Goal: Information Seeking & Learning: Find specific fact

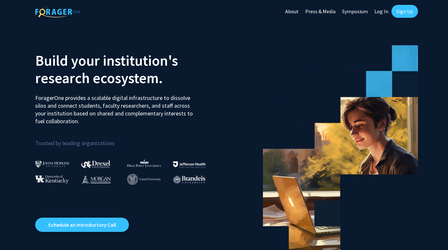
click at [383, 13] on link "Log In" at bounding box center [381, 11] width 20 height 23
select select
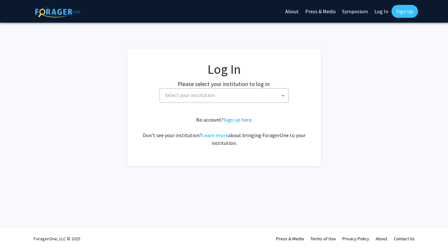
click at [409, 10] on link "Sign Up" at bounding box center [404, 11] width 26 height 13
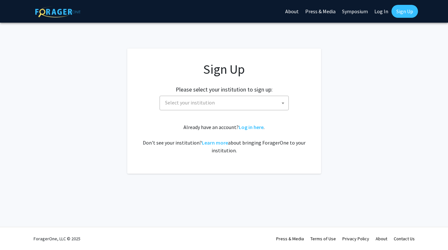
click at [208, 101] on span "Select your institution" at bounding box center [190, 102] width 50 height 6
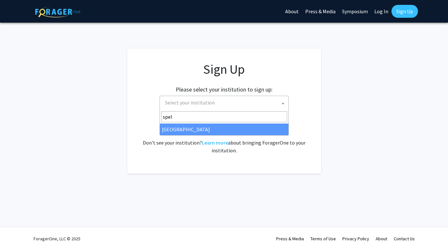
type input "spel"
select select "4"
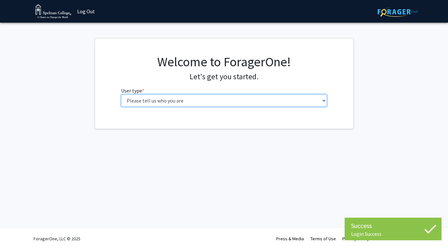
select select "1: undergrad"
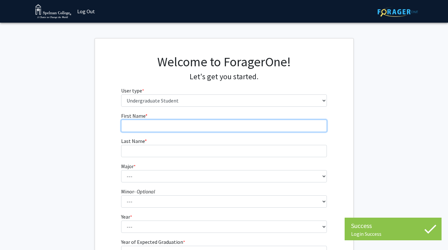
click at [186, 127] on input "First Name * required" at bounding box center [224, 126] width 206 height 12
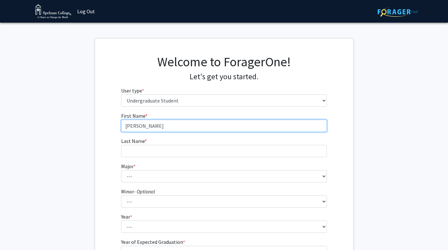
type input "[PERSON_NAME]"
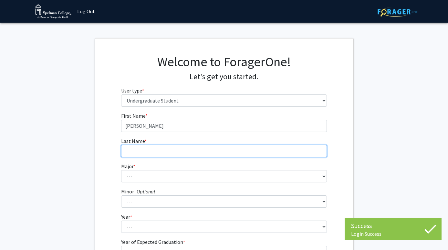
click at [178, 153] on input "Last Name * required" at bounding box center [224, 151] width 206 height 12
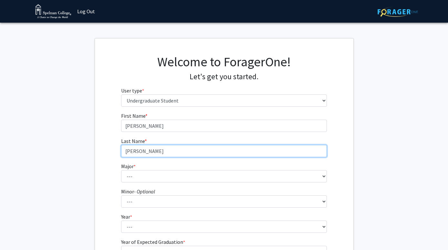
type input "[PERSON_NAME]"
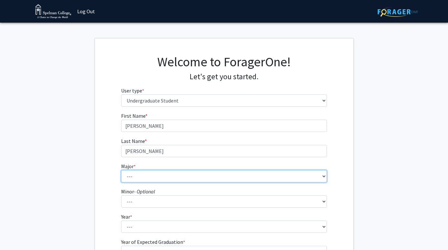
select select "4: 250"
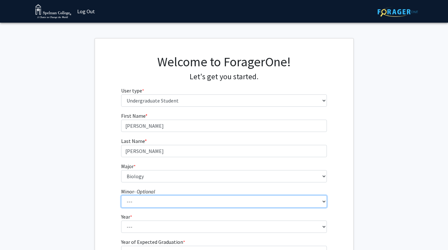
select select "32: 156"
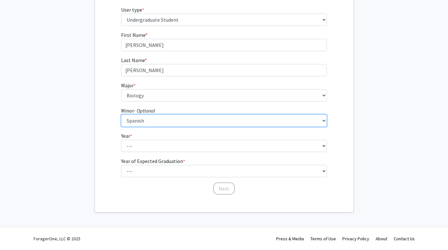
scroll to position [80, 0]
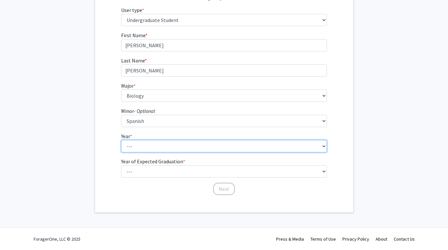
select select "3: junior"
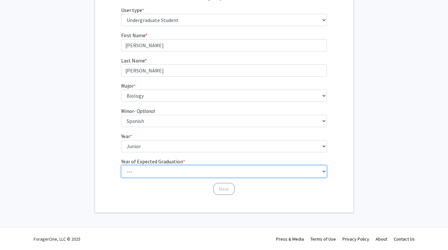
select select "3: 2027"
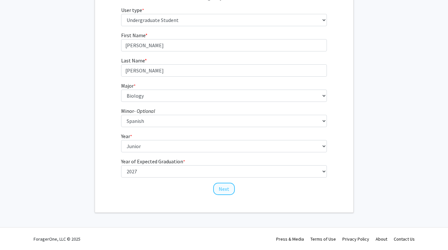
click at [229, 194] on button "Next" at bounding box center [224, 188] width 22 height 12
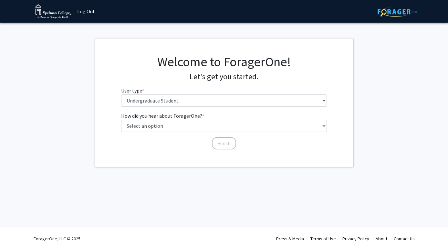
scroll to position [0, 0]
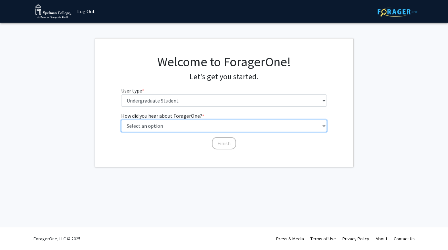
select select "1: peer_recommendation"
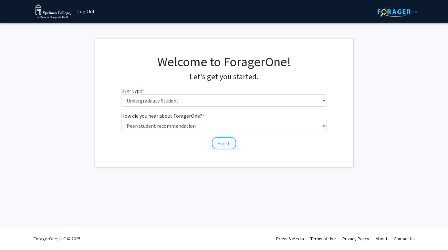
click at [220, 143] on button "Finish" at bounding box center [224, 143] width 24 height 12
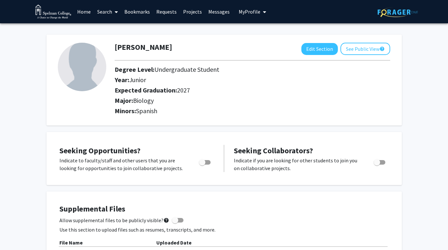
click at [110, 14] on link "Search" at bounding box center [107, 11] width 27 height 23
click at [88, 15] on link "Home" at bounding box center [84, 11] width 20 height 23
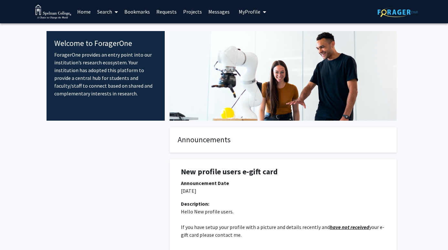
click at [187, 13] on link "Projects" at bounding box center [192, 11] width 25 height 23
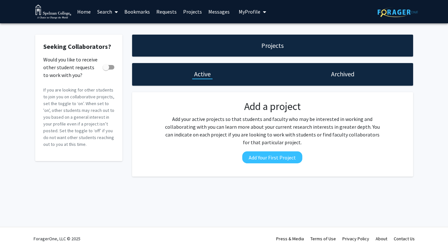
click at [163, 13] on link "Requests" at bounding box center [166, 11] width 27 height 23
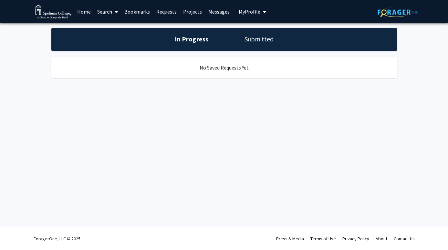
click at [139, 13] on link "Bookmarks" at bounding box center [137, 11] width 32 height 23
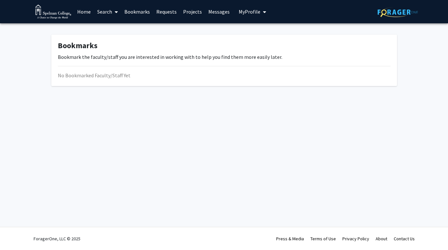
click at [112, 14] on span at bounding box center [115, 12] width 6 height 23
click at [250, 12] on span "My Profile" at bounding box center [250, 11] width 22 height 6
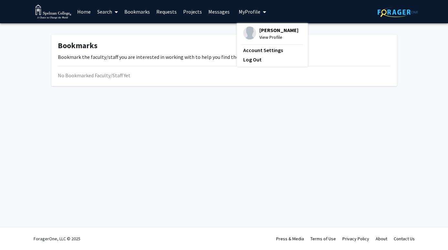
click at [385, 11] on img at bounding box center [398, 12] width 40 height 10
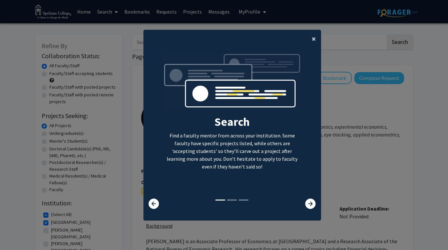
click at [316, 36] on span "×" at bounding box center [314, 39] width 4 height 10
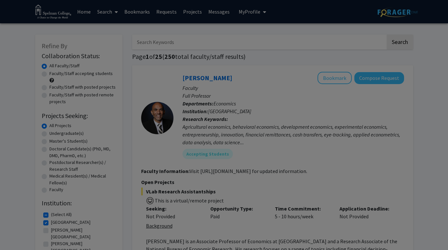
click at [316, 36] on div "Search Find a faculty mentor from across your institution. Some faculty have sp…" at bounding box center [232, 67] width 177 height 145
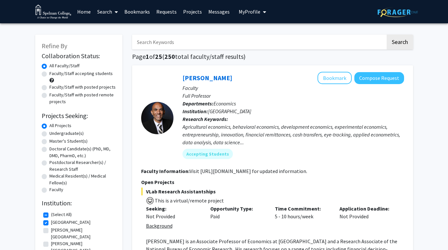
click at [243, 42] on input "Search Keywords" at bounding box center [259, 42] width 254 height 15
type input "skin"
click at [399, 43] on button "Search" at bounding box center [400, 42] width 26 height 15
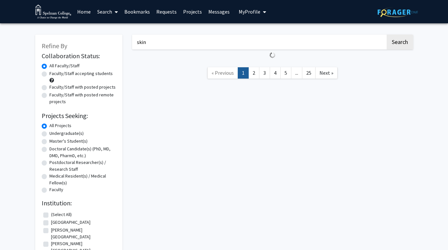
checkbox input "false"
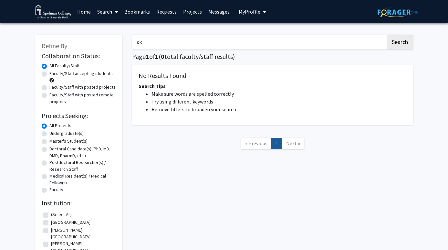
type input "s"
paste input "Jada Hoyle gardner"
click at [401, 41] on button "Search" at bounding box center [400, 42] width 26 height 15
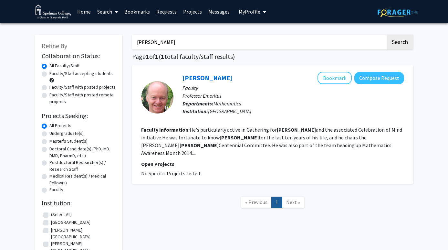
drag, startPoint x: 185, startPoint y: 40, endPoint x: 149, endPoint y: 44, distance: 37.0
click at [149, 44] on input "Jada Hoyle gardner" at bounding box center [259, 42] width 254 height 15
type input "Jada gardner"
click at [399, 43] on button "Search" at bounding box center [400, 42] width 26 height 15
click at [212, 47] on input "Jada gardner" at bounding box center [259, 42] width 254 height 15
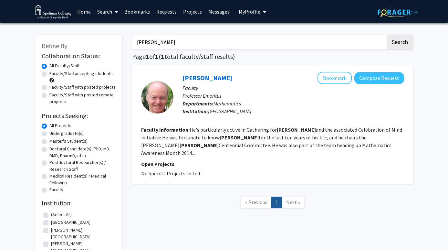
click at [212, 47] on input "Jada gardner" at bounding box center [259, 42] width 254 height 15
click at [51, 222] on label "[GEOGRAPHIC_DATA]" at bounding box center [70, 222] width 39 height 7
click at [51, 222] on input "[GEOGRAPHIC_DATA]" at bounding box center [53, 221] width 4 height 4
checkbox input "true"
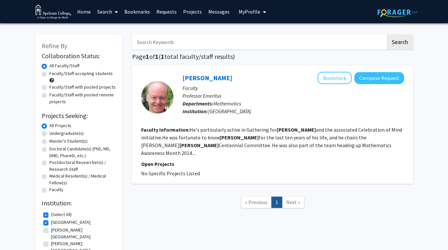
checkbox input "true"
click at [51, 222] on label "[GEOGRAPHIC_DATA]" at bounding box center [70, 222] width 39 height 7
click at [51, 222] on input "[GEOGRAPHIC_DATA]" at bounding box center [53, 221] width 4 height 4
checkbox input "false"
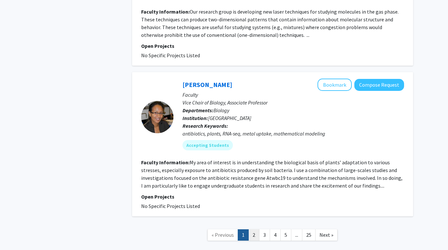
scroll to position [2031, 0]
click at [257, 229] on link "2" at bounding box center [253, 234] width 11 height 11
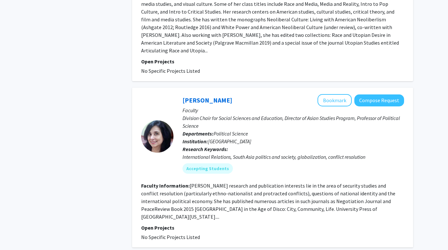
scroll to position [1637, 0]
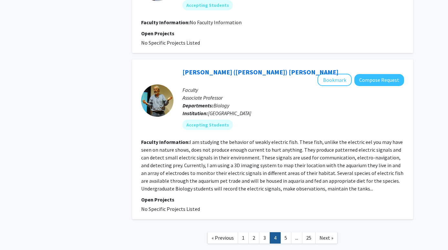
scroll to position [1262, 0]
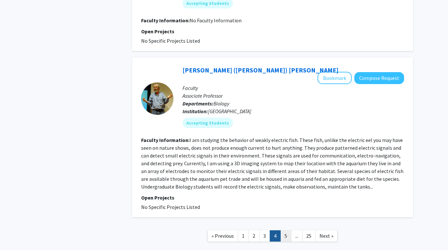
click at [283, 230] on link "5" at bounding box center [285, 235] width 11 height 11
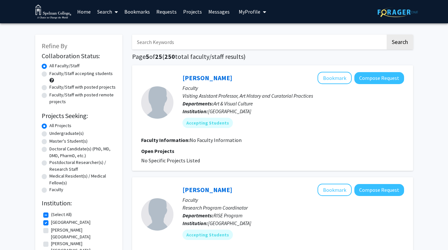
click at [246, 39] on input "Search Keywords" at bounding box center [259, 42] width 254 height 15
type input "Cosmetic"
click at [399, 43] on button "Search" at bounding box center [400, 42] width 26 height 15
checkbox input "false"
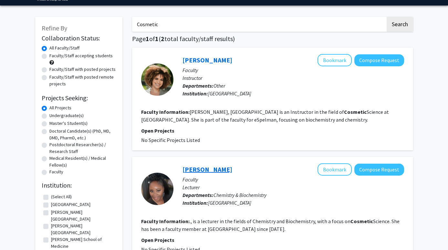
scroll to position [18, 0]
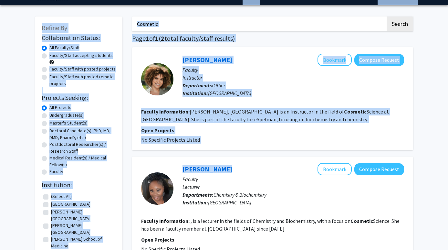
drag, startPoint x: 216, startPoint y: 175, endPoint x: 231, endPoint y: -8, distance: 183.7
click at [231, 0] on html "Skip navigation Home Search Bookmarks Requests Projects Messages My Profile [PE…" at bounding box center [224, 107] width 448 height 250
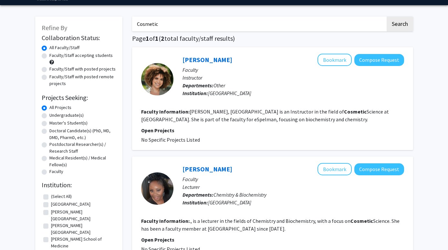
click at [419, 40] on div "Refine By Collaboration Status: Collaboration Status All Faculty/Staff Collabor…" at bounding box center [224, 158] width 448 height 306
click at [344, 62] on button "Bookmark" at bounding box center [334, 60] width 34 height 12
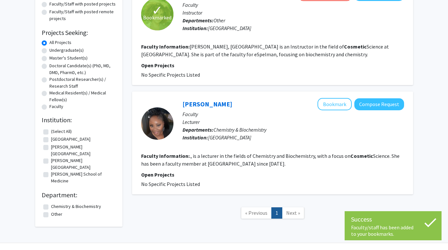
scroll to position [86, 0]
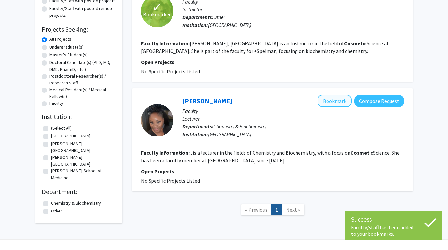
click at [328, 100] on button "Bookmark" at bounding box center [334, 101] width 34 height 12
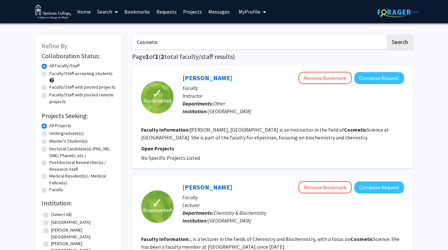
scroll to position [0, 0]
click at [239, 45] on input "Cosmetic" at bounding box center [259, 42] width 254 height 15
paste input "[PERSON_NAME], [GEOGRAPHIC_DATA]"
click at [399, 43] on button "Search" at bounding box center [400, 42] width 26 height 15
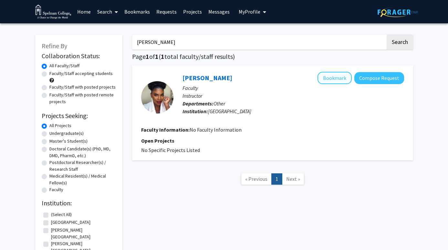
click at [335, 74] on button "Bookmark" at bounding box center [334, 78] width 34 height 12
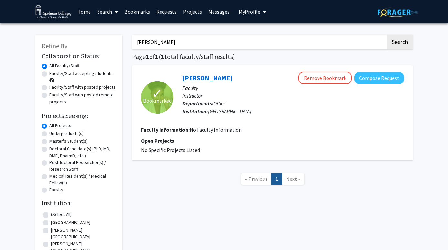
click at [216, 38] on input "[PERSON_NAME]" at bounding box center [259, 42] width 254 height 15
paste input "[PERSON_NAME], [GEOGRAPHIC_DATA]"
click at [399, 43] on button "Search" at bounding box center [400, 42] width 26 height 15
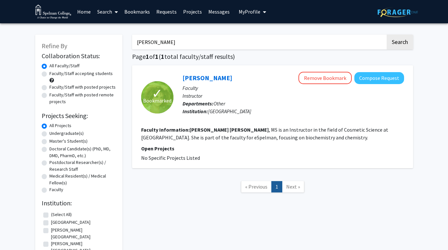
click at [234, 41] on input "[PERSON_NAME]" at bounding box center [259, 42] width 254 height 15
click at [233, 41] on input "[PERSON_NAME]" at bounding box center [259, 42] width 254 height 15
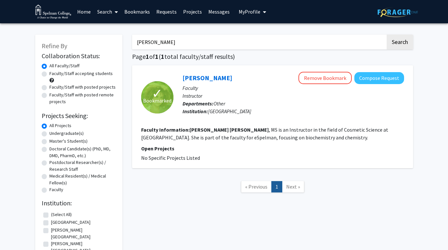
paste input "[URL][DOMAIN_NAME]"
click at [233, 41] on input "[URL][DOMAIN_NAME]" at bounding box center [259, 42] width 254 height 15
click at [228, 44] on input "[URL][DOMAIN_NAME]" at bounding box center [259, 42] width 254 height 15
drag, startPoint x: 224, startPoint y: 44, endPoint x: 129, endPoint y: 38, distance: 95.5
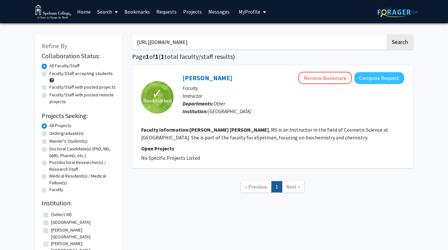
click at [129, 38] on div "[URL][DOMAIN_NAME] Search Page 1 of 1 ( 1 total faculty/staff results) ✓ Bookma…" at bounding box center [272, 165] width 291 height 274
click at [154, 46] on input "[PERSON_NAME].html" at bounding box center [259, 42] width 254 height 15
click at [155, 43] on input "[PERSON_NAME].html" at bounding box center [259, 42] width 254 height 15
drag, startPoint x: 183, startPoint y: 44, endPoint x: 165, endPoint y: 44, distance: 18.1
click at [165, 44] on input "[PERSON_NAME].html" at bounding box center [259, 42] width 254 height 15
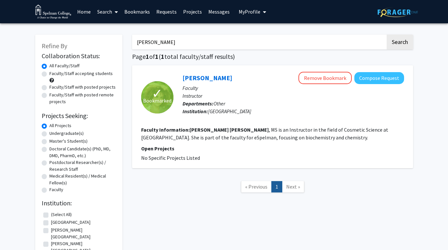
click at [399, 43] on button "Search" at bounding box center [400, 42] width 26 height 15
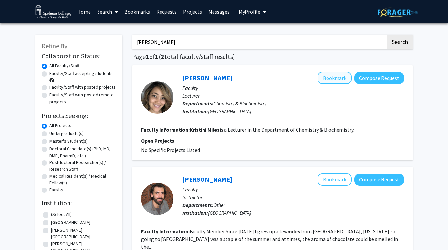
click at [329, 82] on button "Bookmark" at bounding box center [334, 78] width 34 height 12
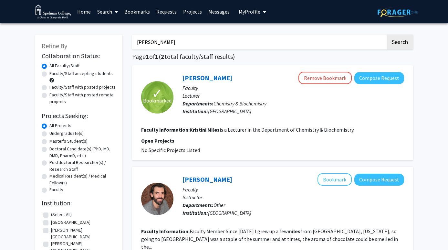
click at [225, 40] on input "[PERSON_NAME]" at bounding box center [259, 42] width 254 height 15
paste input "[URL][DOMAIN_NAME]"
drag, startPoint x: 224, startPoint y: 45, endPoint x: 120, endPoint y: 46, distance: 103.4
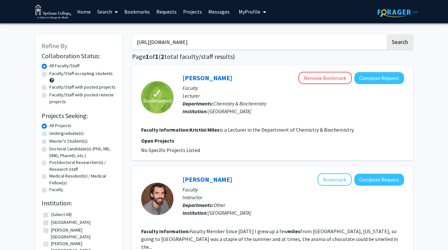
click at [120, 46] on div "Refine By Collaboration Status: Collaboration Status All Faculty/Staff Collabor…" at bounding box center [224, 171] width 388 height 286
click at [150, 45] on input "leyte-[PERSON_NAME].html" at bounding box center [259, 42] width 254 height 15
drag, startPoint x: 179, startPoint y: 45, endPoint x: 165, endPoint y: 45, distance: 13.9
click at [165, 45] on input "leyte [PERSON_NAME].html" at bounding box center [259, 42] width 254 height 15
type input "leyte [PERSON_NAME]"
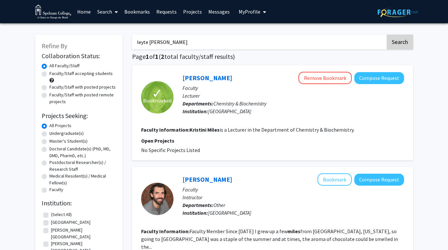
click at [400, 40] on button "Search" at bounding box center [400, 42] width 26 height 15
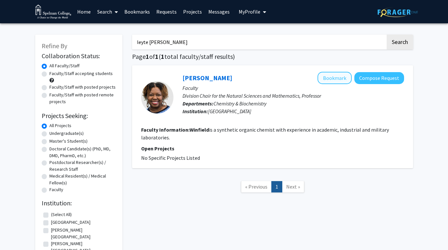
click at [338, 80] on button "Bookmark" at bounding box center [334, 78] width 34 height 12
